Goal: Obtain resource: Download file/media

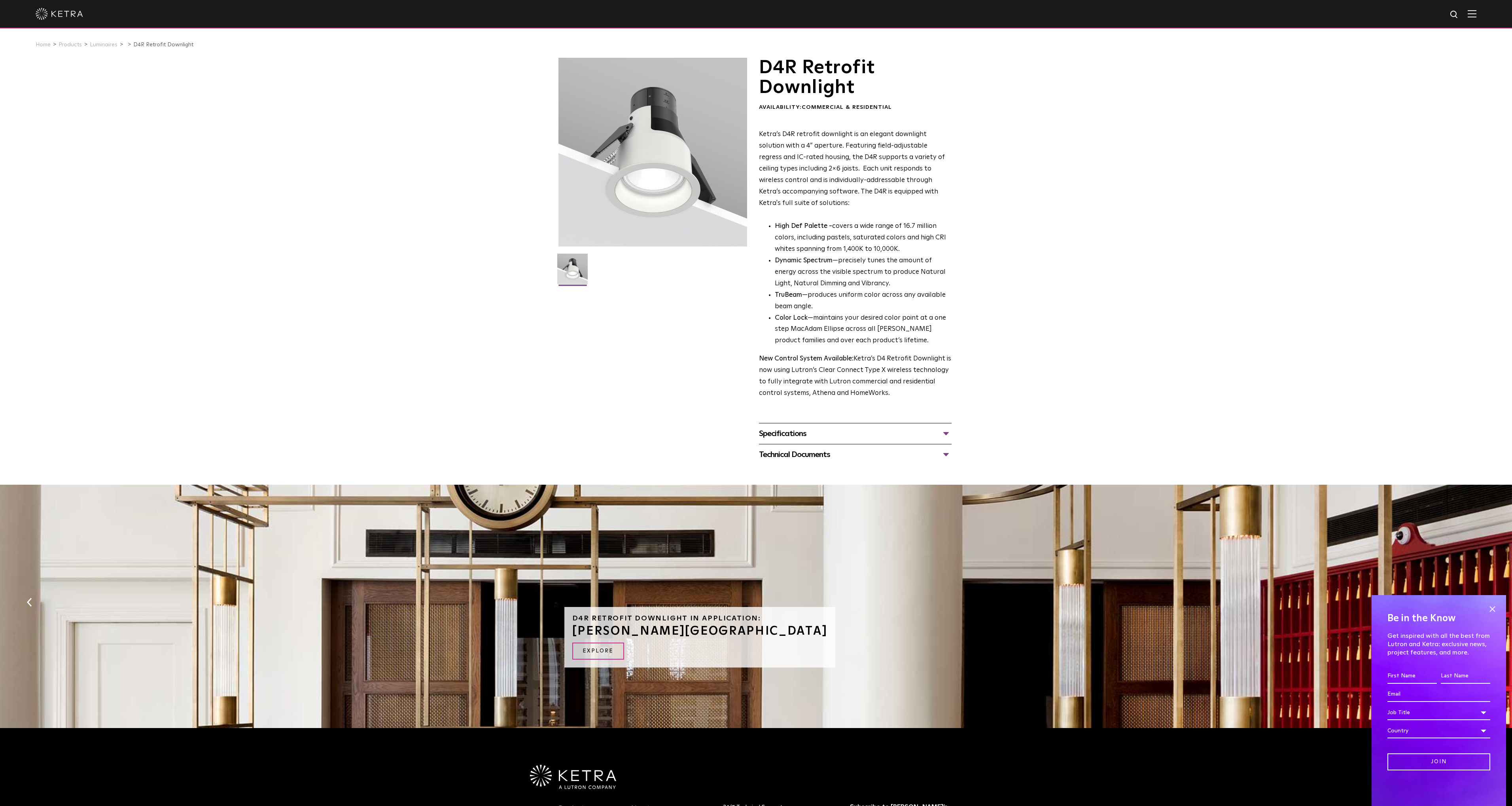
click at [576, 274] on img at bounding box center [572, 272] width 31 height 36
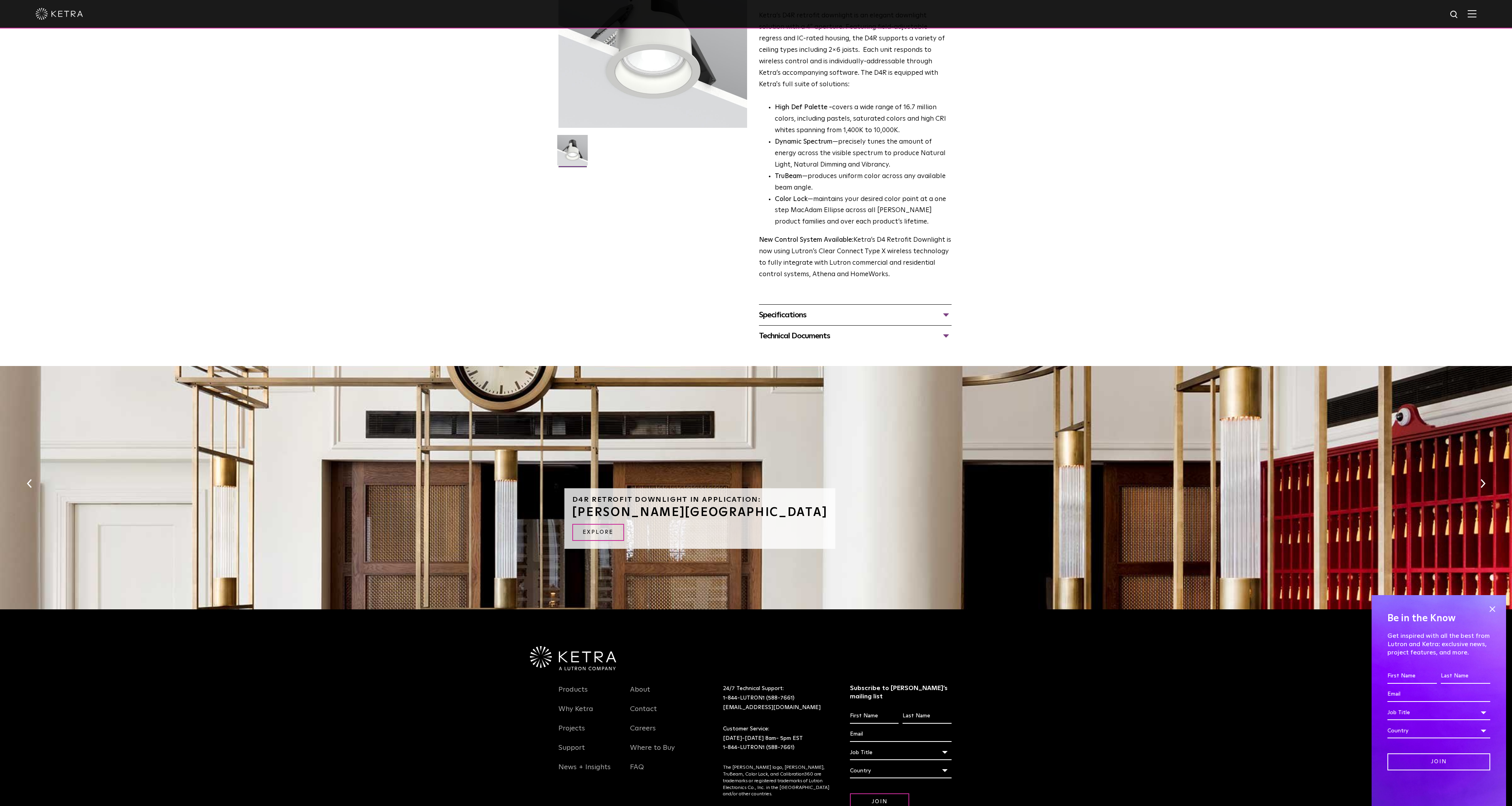
scroll to position [178, 0]
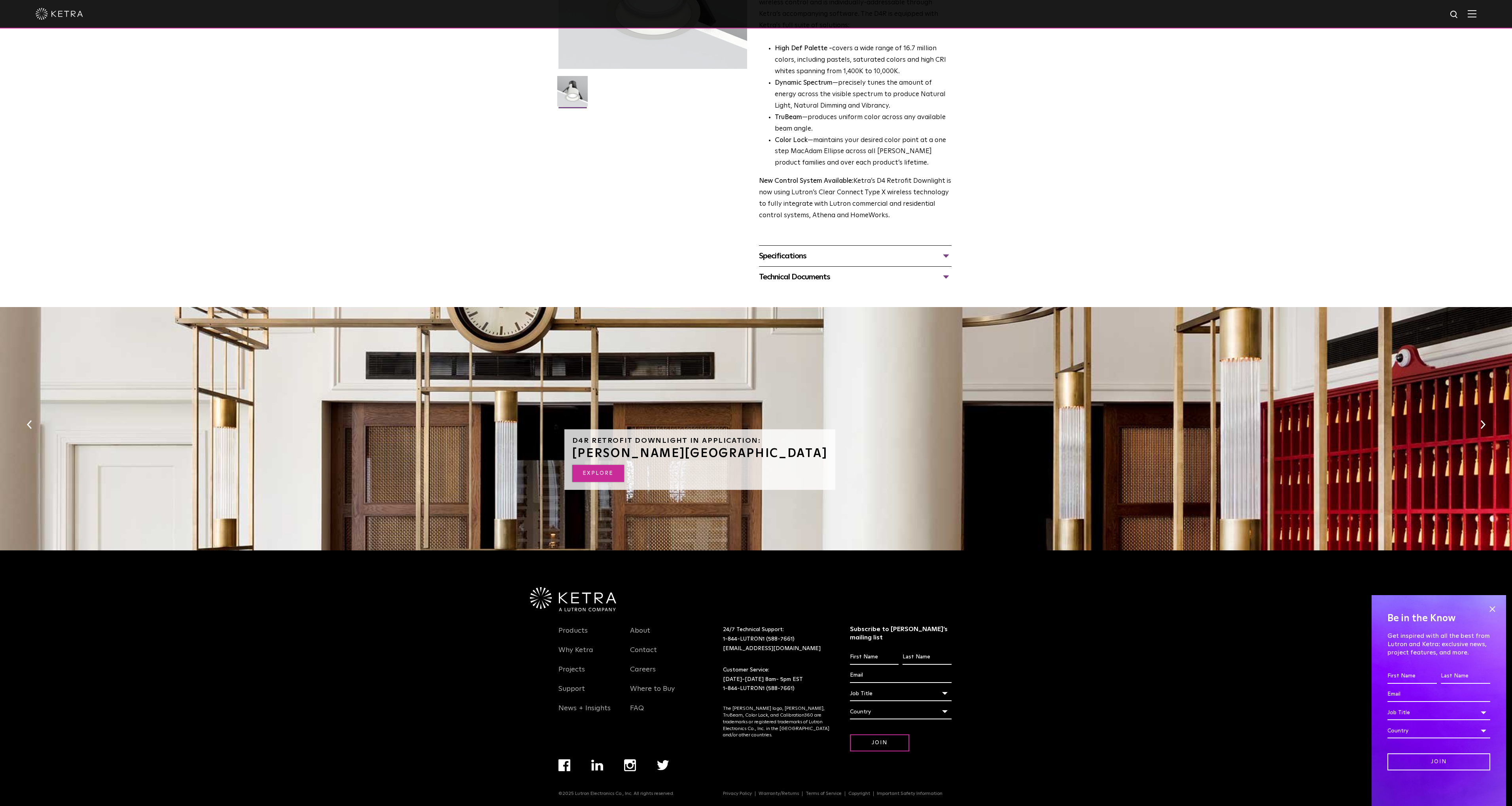
click at [601, 476] on link "EXPLORE" at bounding box center [598, 473] width 52 height 17
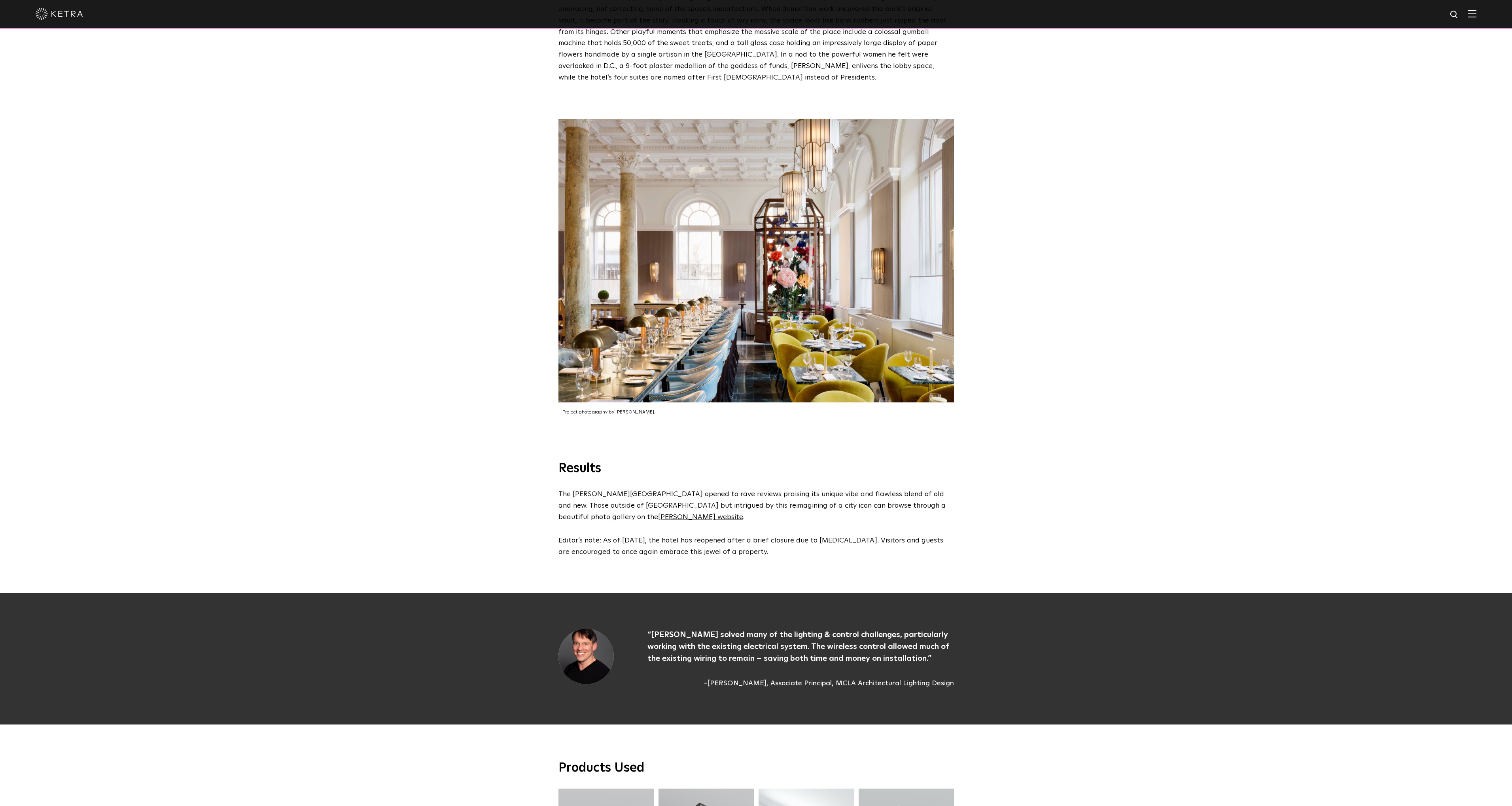
scroll to position [2136, 0]
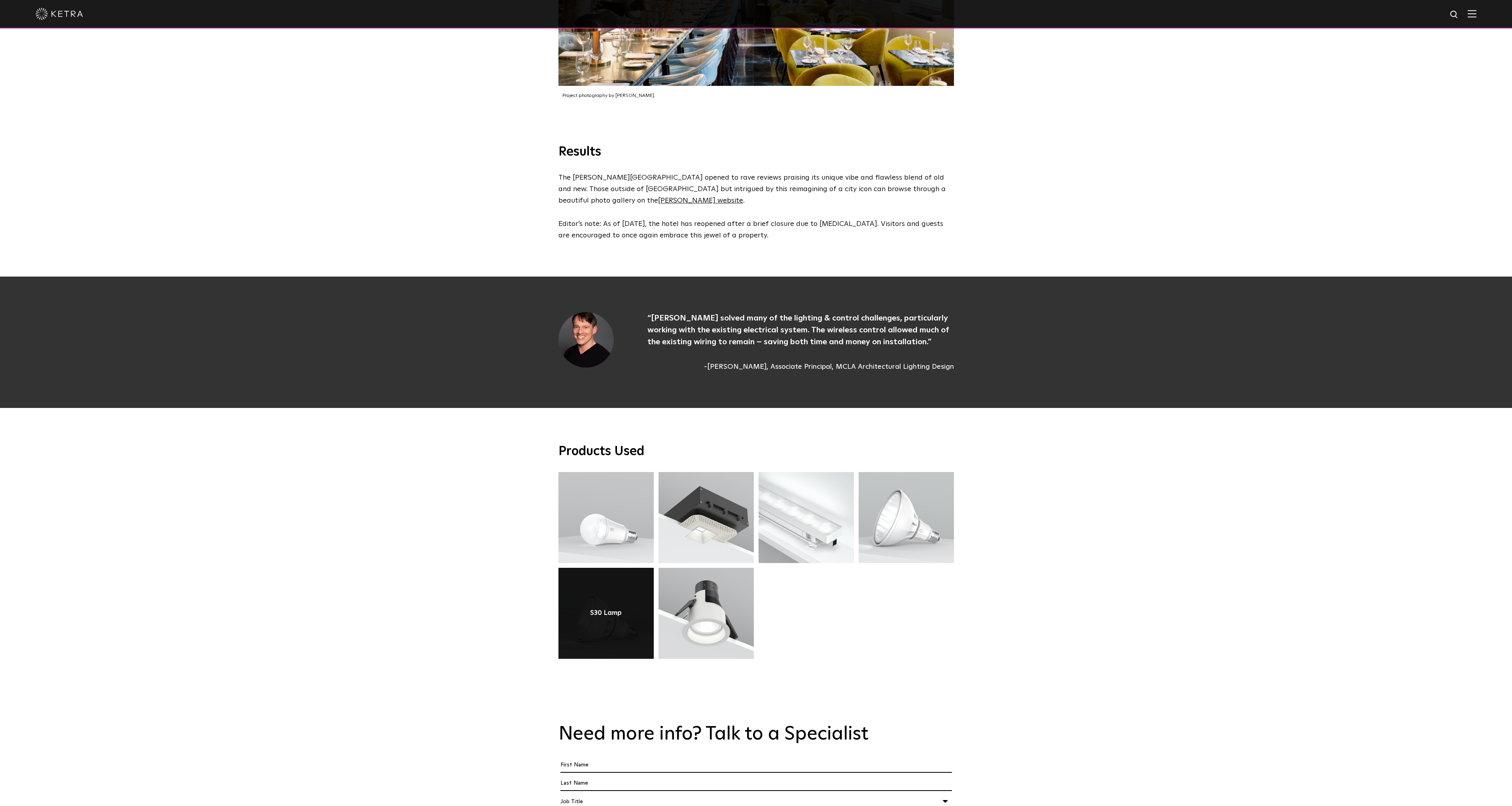
click at [601, 588] on link at bounding box center [606, 613] width 95 height 91
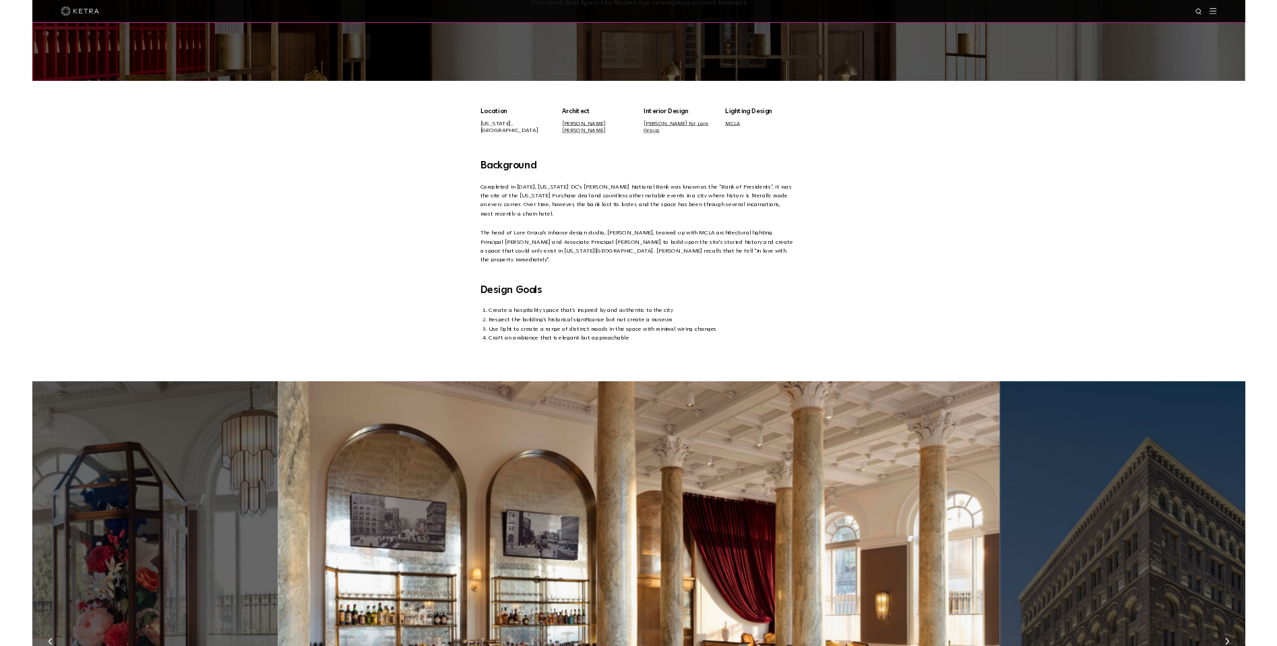
scroll to position [202, 0]
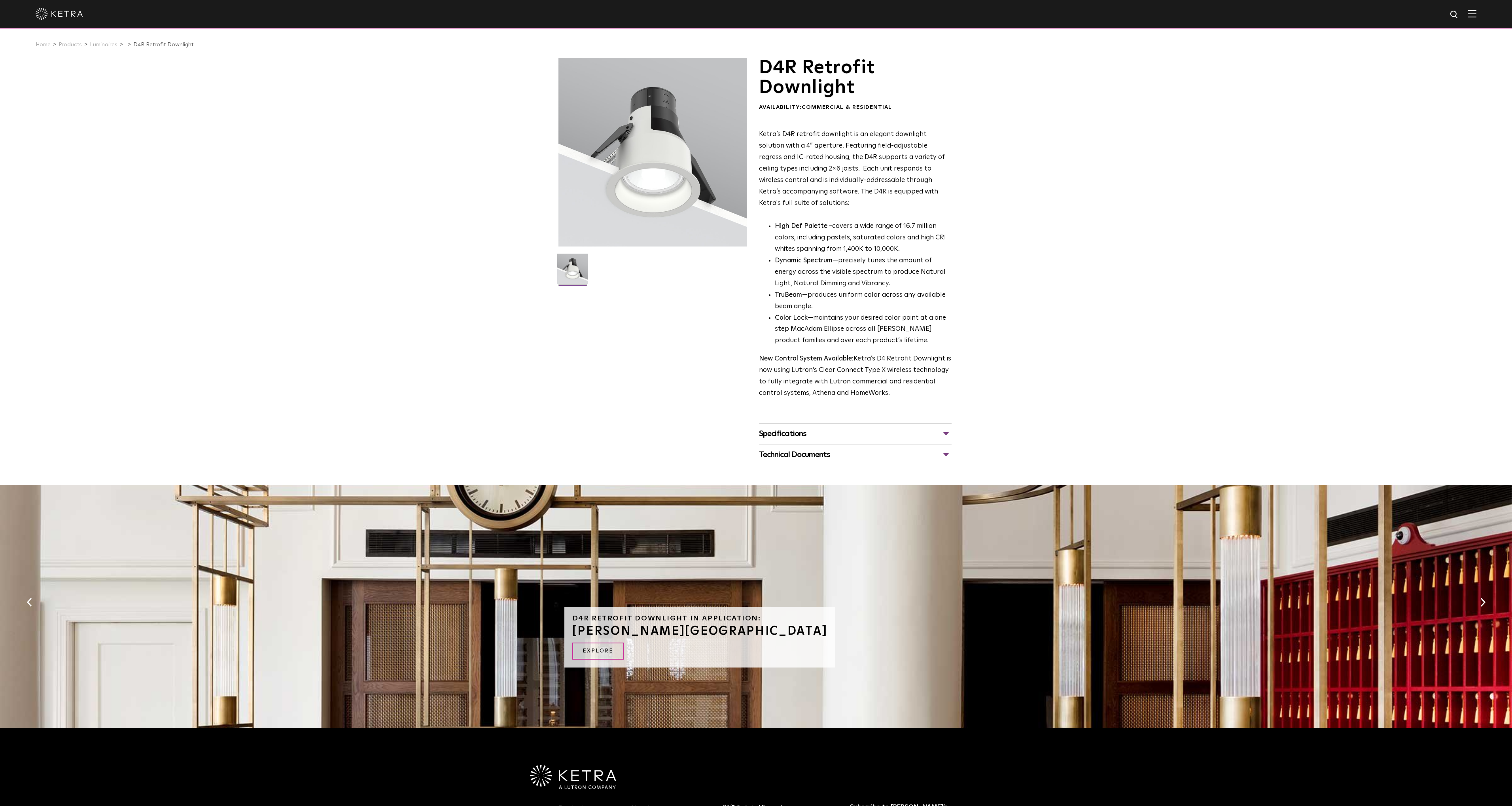
click at [941, 433] on div "Specifications" at bounding box center [855, 434] width 193 height 13
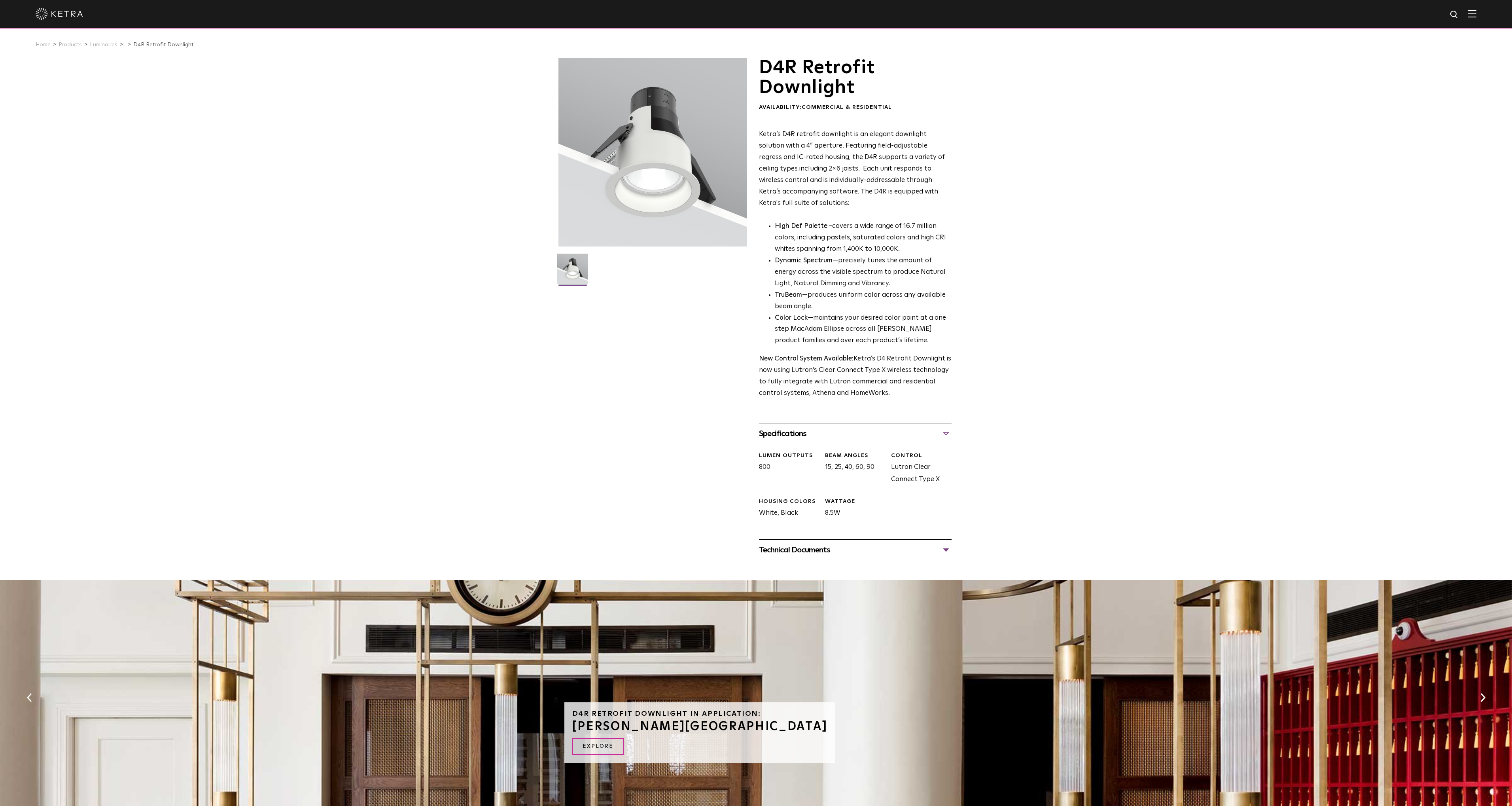
click at [949, 551] on div "Technical Documents" at bounding box center [855, 550] width 193 height 13
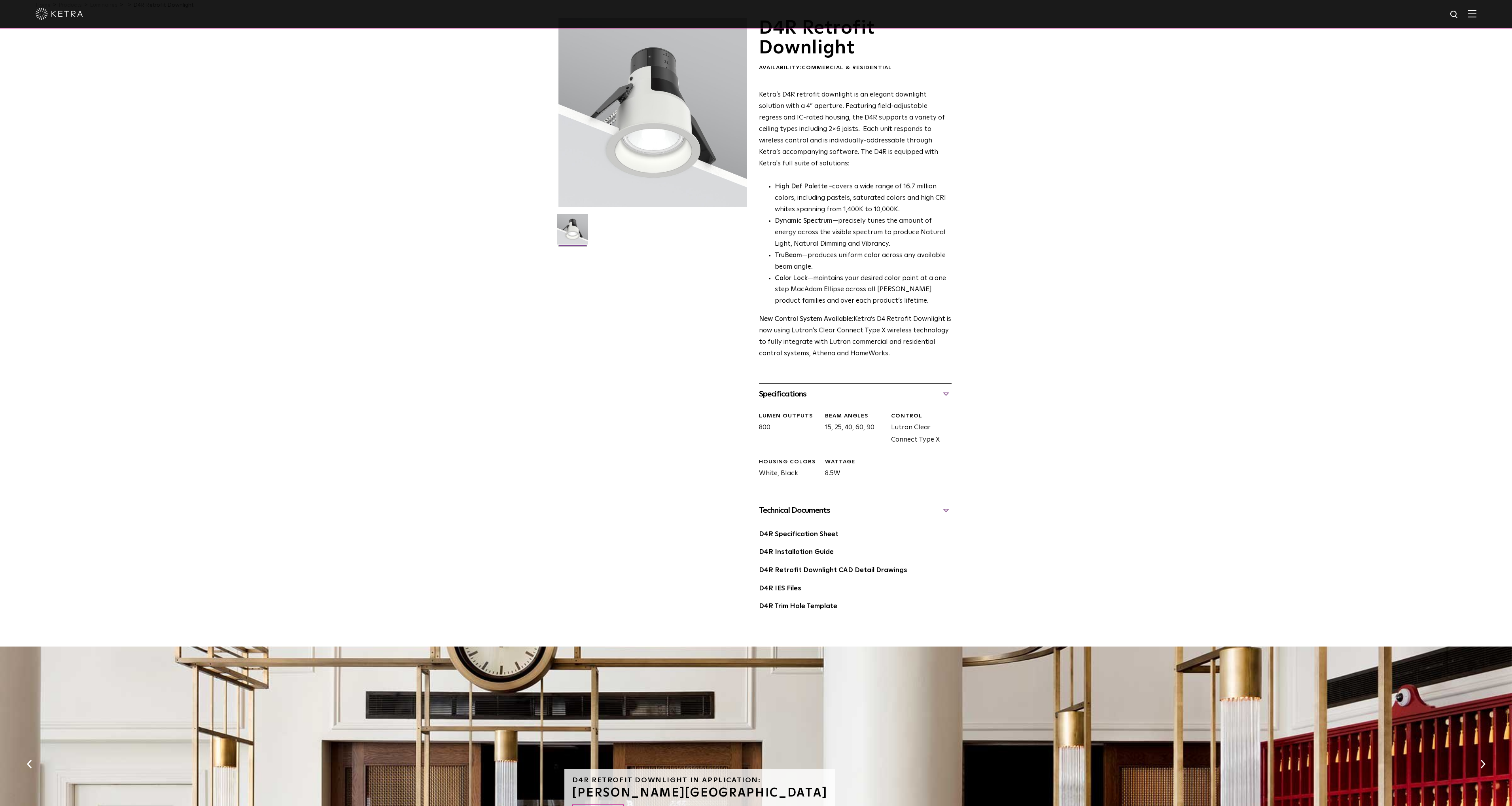
scroll to position [119, 0]
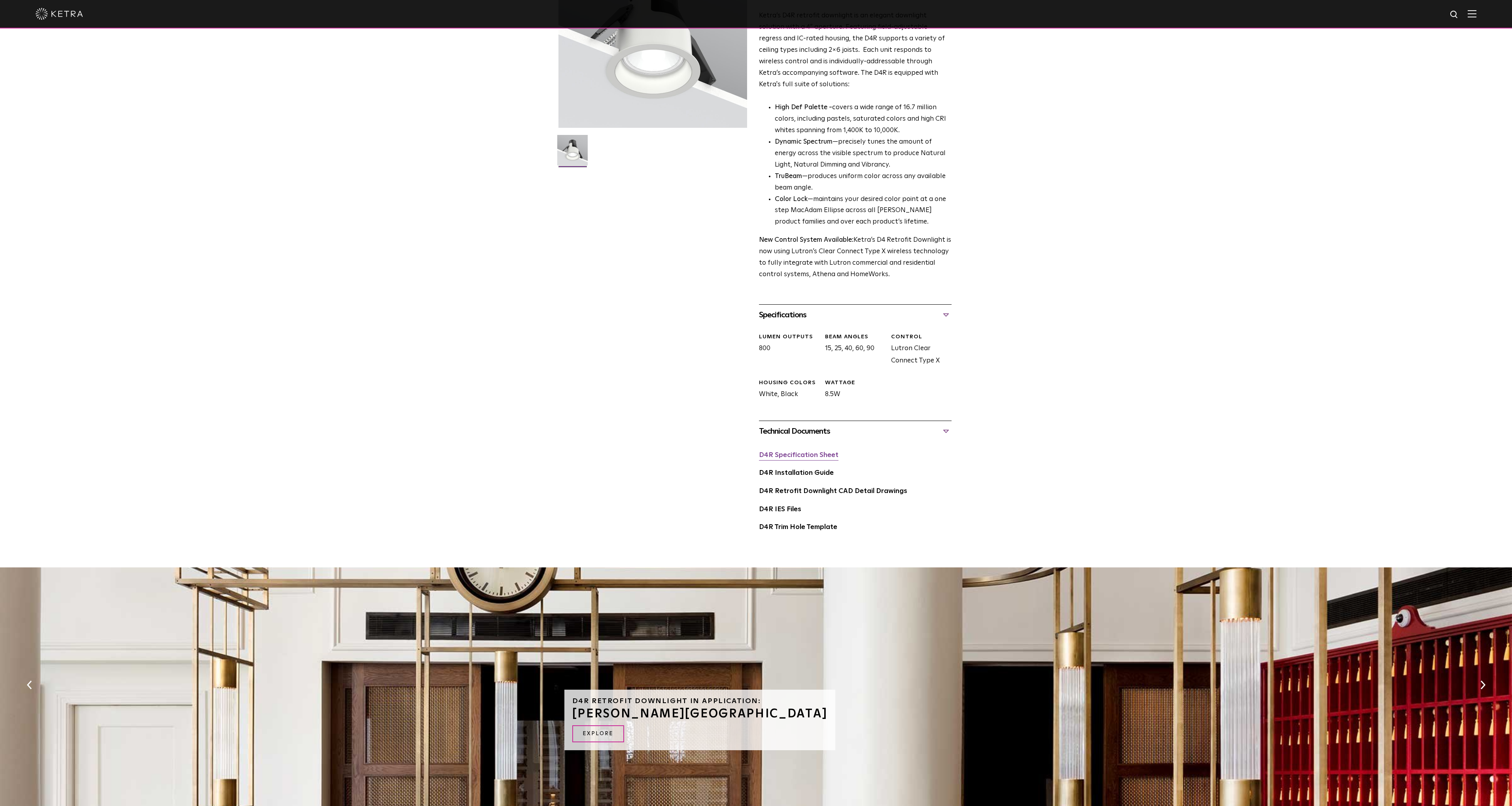
click at [806, 456] on link "D4R Specification Sheet" at bounding box center [798, 454] width 79 height 6
click at [808, 475] on link "D4R Installation Guide" at bounding box center [796, 473] width 75 height 6
click at [836, 493] on link "D4R Retrofit Downlight CAD Detail Drawings" at bounding box center [833, 491] width 148 height 6
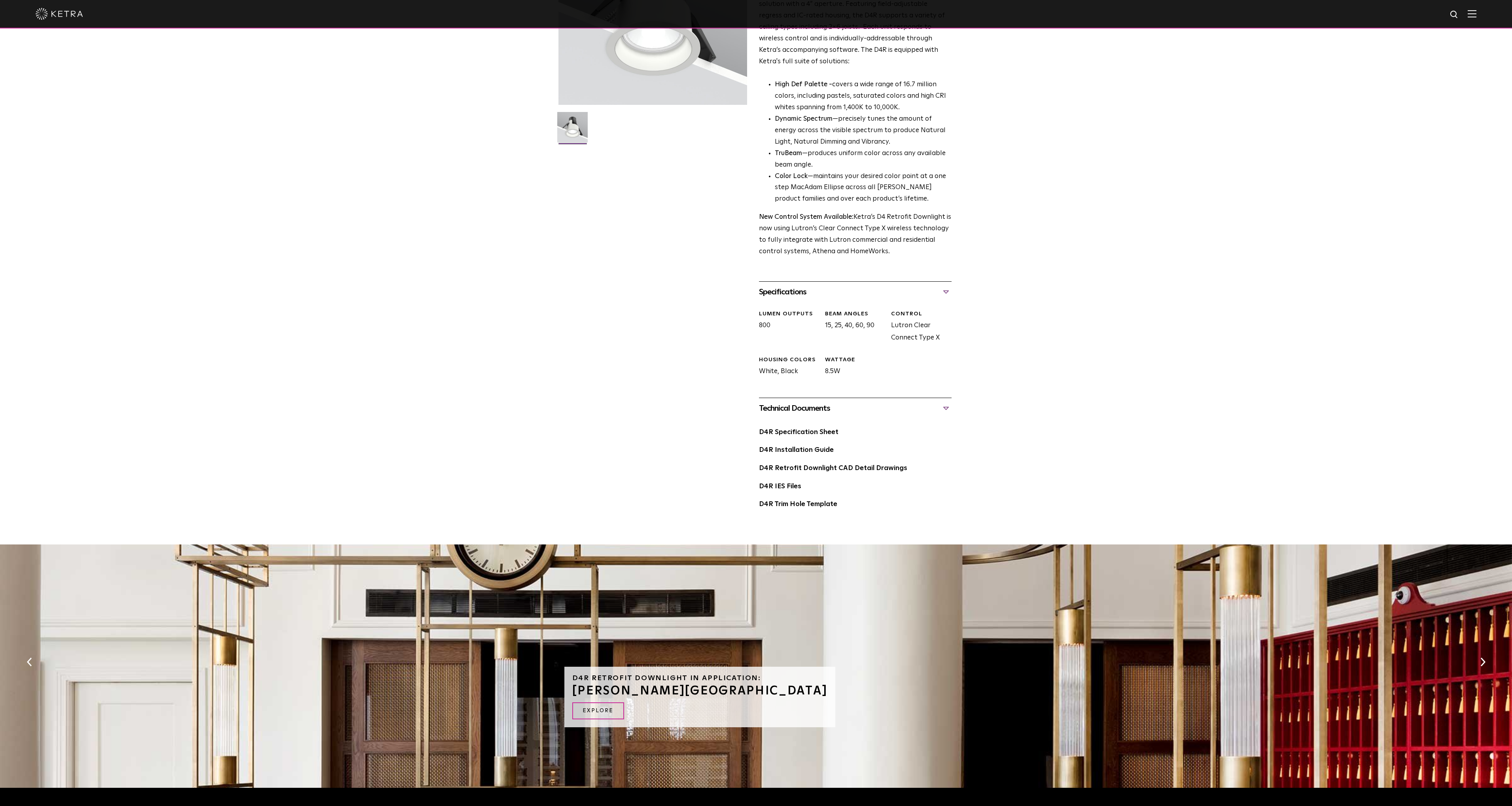
scroll to position [102, 0]
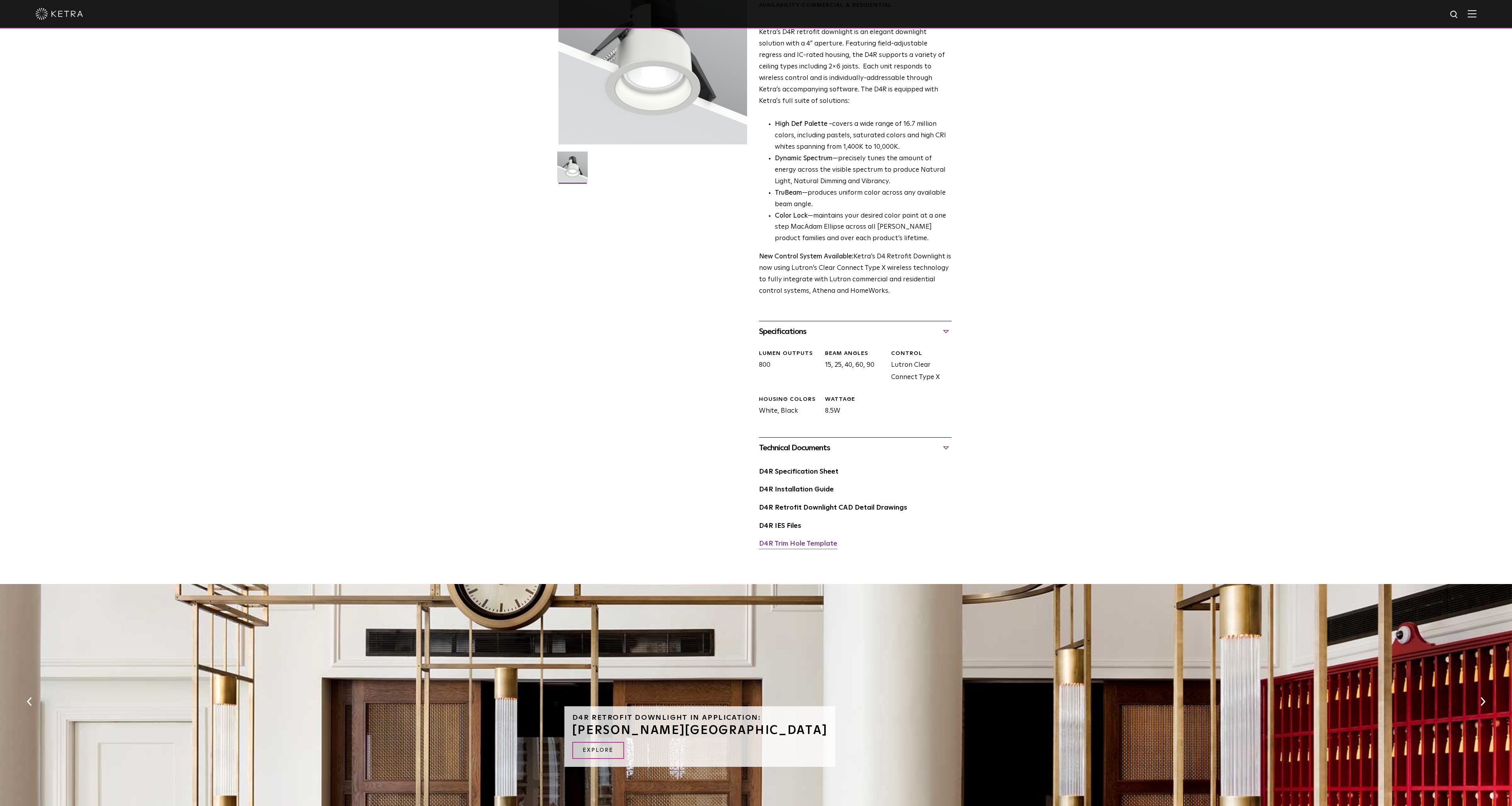
click at [805, 547] on link "D4R Trim Hole Template" at bounding box center [798, 543] width 78 height 6
click at [814, 473] on link "D4R Specification Sheet" at bounding box center [798, 471] width 79 height 6
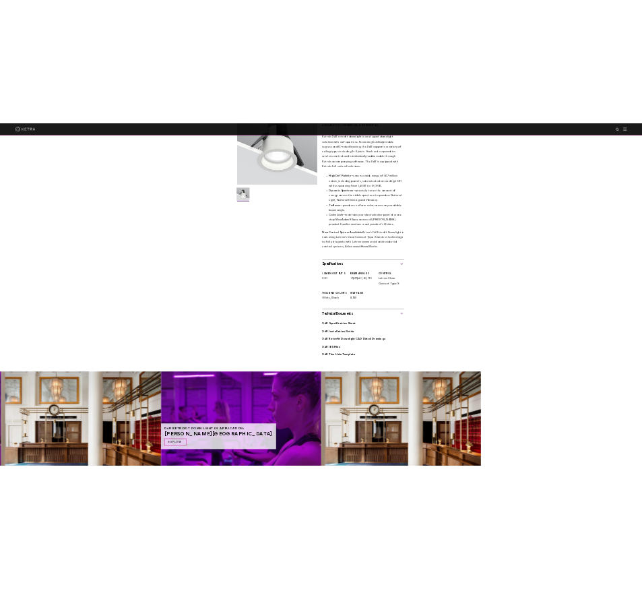
scroll to position [172, 0]
